Goal: Task Accomplishment & Management: Manage account settings

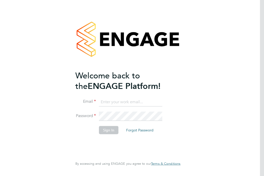
type input "[EMAIL_ADDRESS][PERSON_NAME][PERSON_NAME][DOMAIN_NAME]"
click at [110, 130] on button "Sign In" at bounding box center [109, 130] width 20 height 8
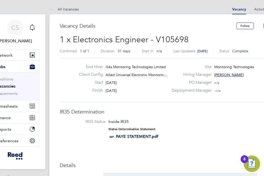
drag, startPoint x: 111, startPoint y: 175, endPoint x: 68, endPoint y: 172, distance: 43.2
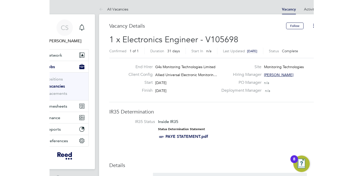
scroll to position [15, 36]
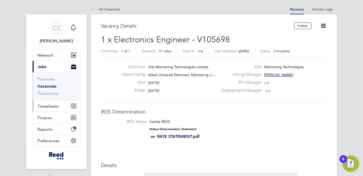
click at [47, 108] on span "Timesheets" at bounding box center [48, 106] width 21 height 5
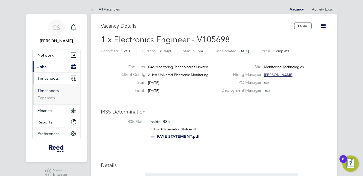
click at [50, 90] on link "Timesheets" at bounding box center [48, 90] width 21 height 5
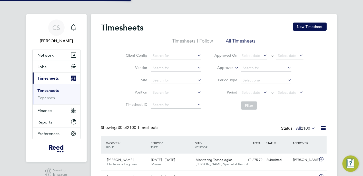
scroll to position [2, 2]
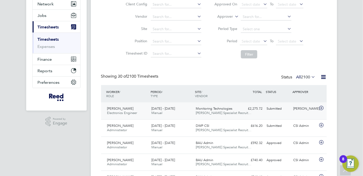
click at [264, 109] on div "Sherrie simons" at bounding box center [304, 109] width 27 height 8
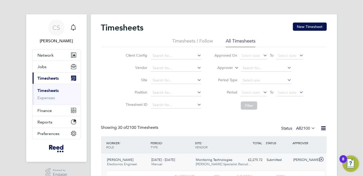
click at [48, 80] on span "Timesheets" at bounding box center [48, 78] width 21 height 5
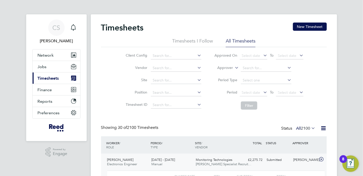
click at [48, 78] on span "Timesheets" at bounding box center [48, 78] width 21 height 5
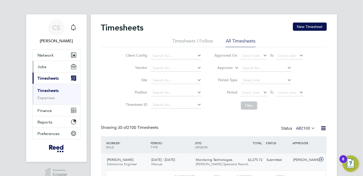
click at [45, 65] on span "Jobs" at bounding box center [42, 66] width 9 height 5
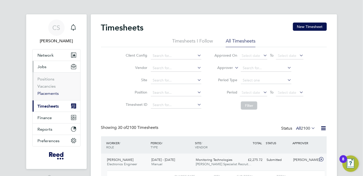
click at [47, 93] on link "Placements" at bounding box center [48, 93] width 21 height 5
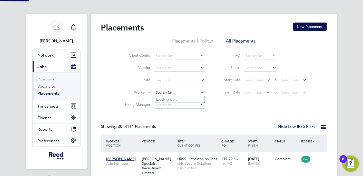
click at [183, 93] on input at bounding box center [179, 92] width 51 height 7
click at [187, 99] on b "Da" at bounding box center [189, 100] width 5 height 4
type input "Paul Dack"
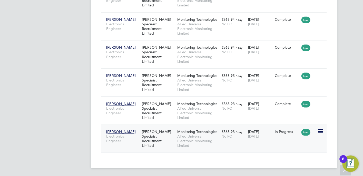
click at [258, 131] on div "01 Jan 2024 10 Oct 2025" at bounding box center [260, 134] width 27 height 14
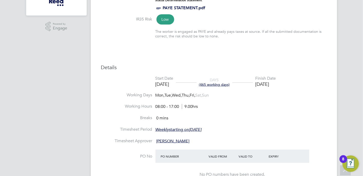
scroll to position [154, 0]
click at [83, 117] on app-navbar "CS Clare Smith Notifications Applications: Network Team Members Businesses Site…" at bounding box center [56, 155] width 61 height 590
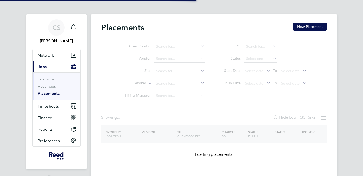
type input "[PERSON_NAME]"
